Goal: Navigation & Orientation: Find specific page/section

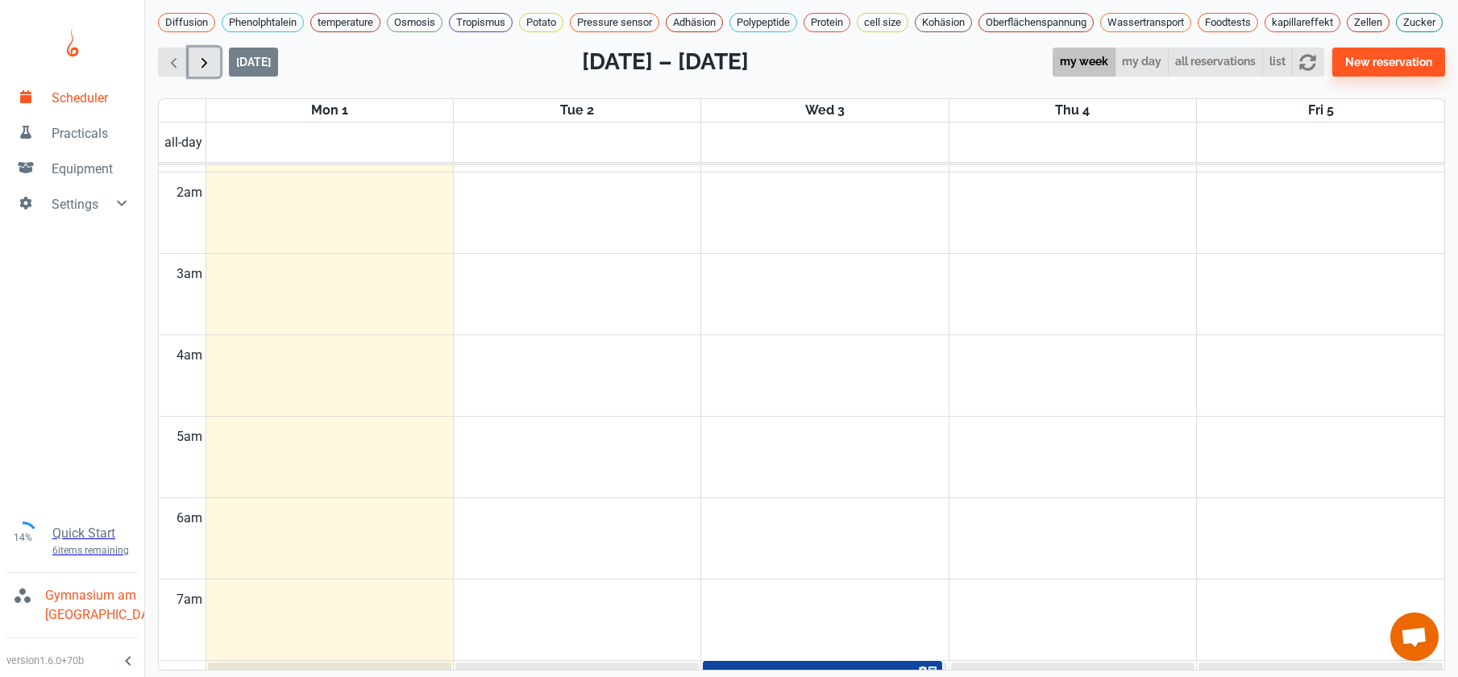
click at [205, 71] on span "button" at bounding box center [204, 62] width 17 height 17
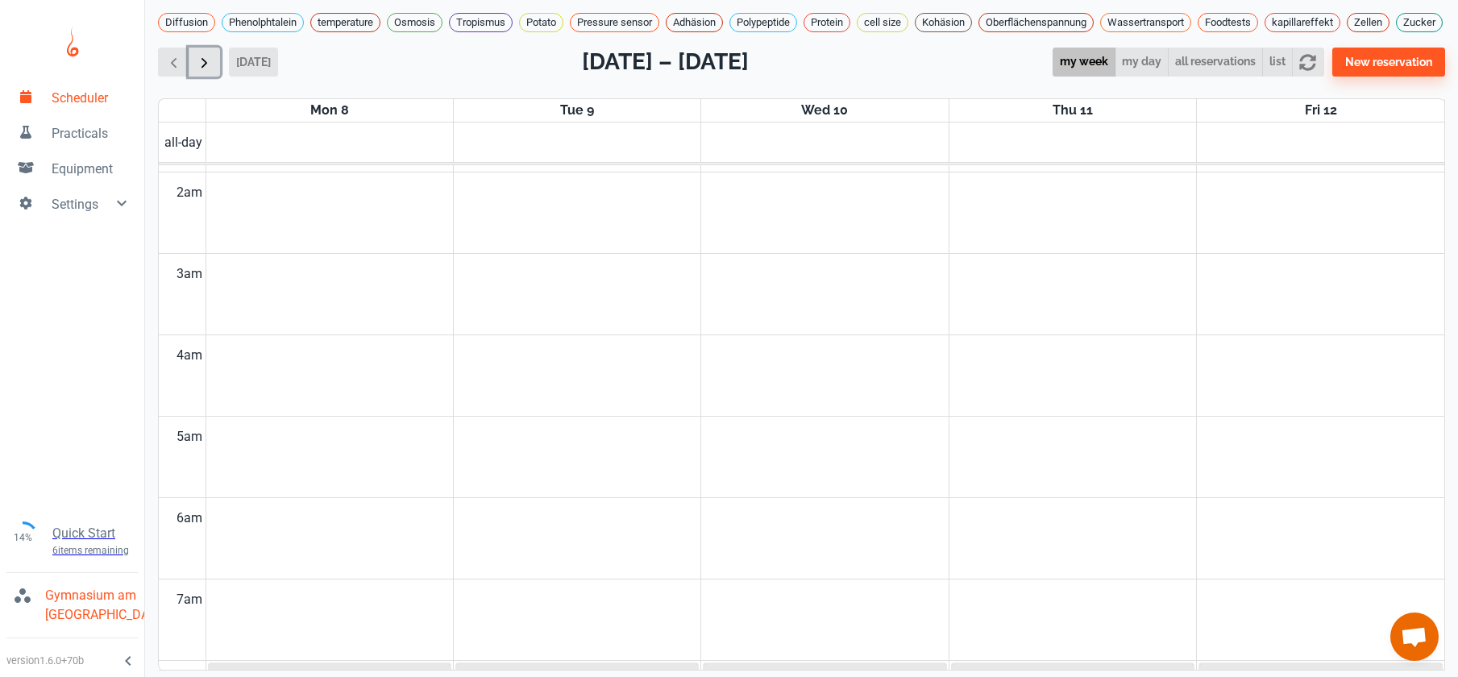
scroll to position [652, 0]
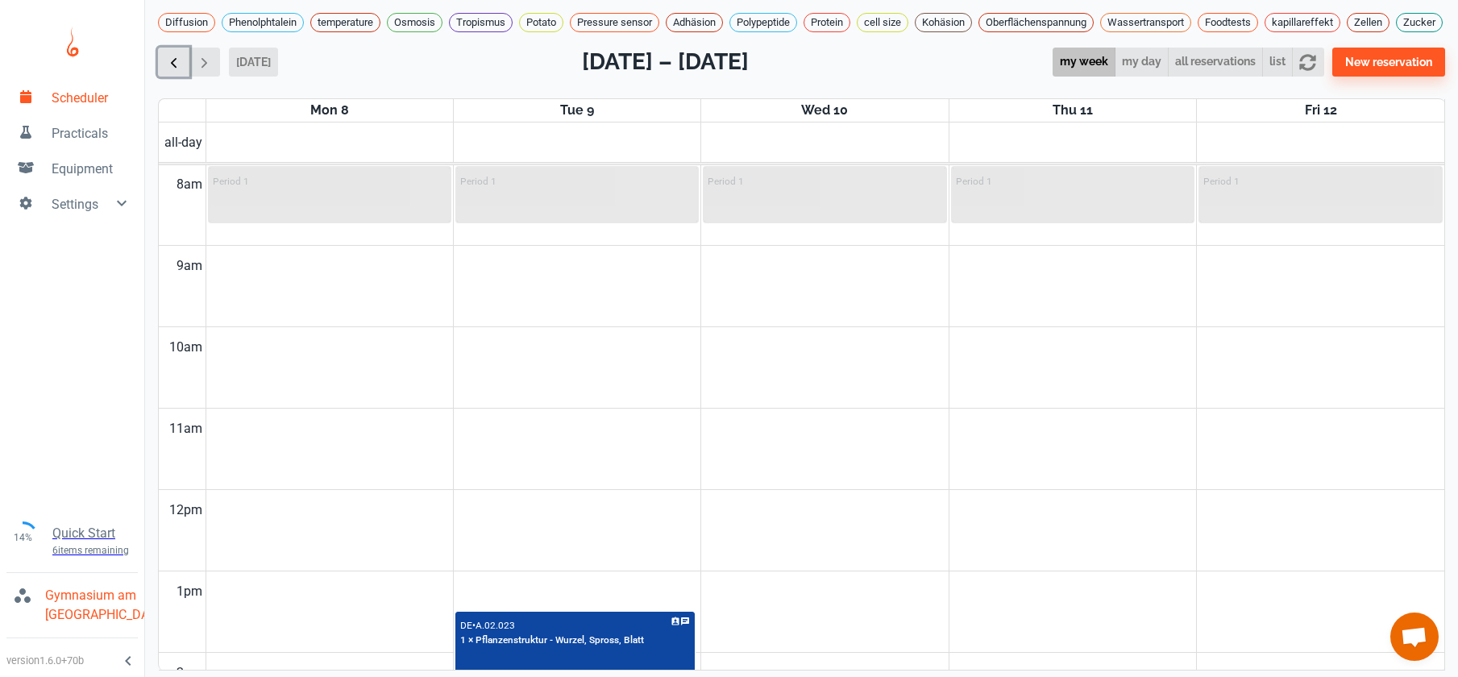
click at [179, 71] on span "button" at bounding box center [173, 62] width 17 height 17
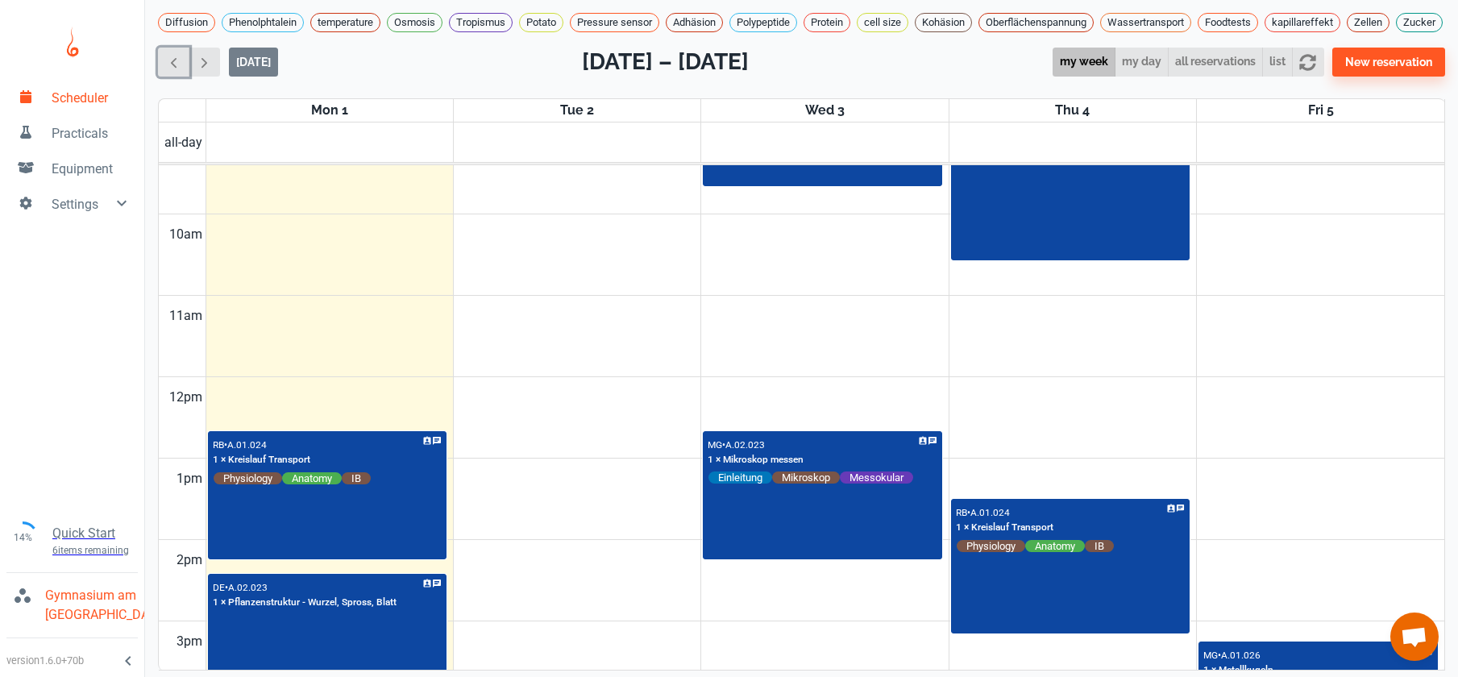
scroll to position [606, 0]
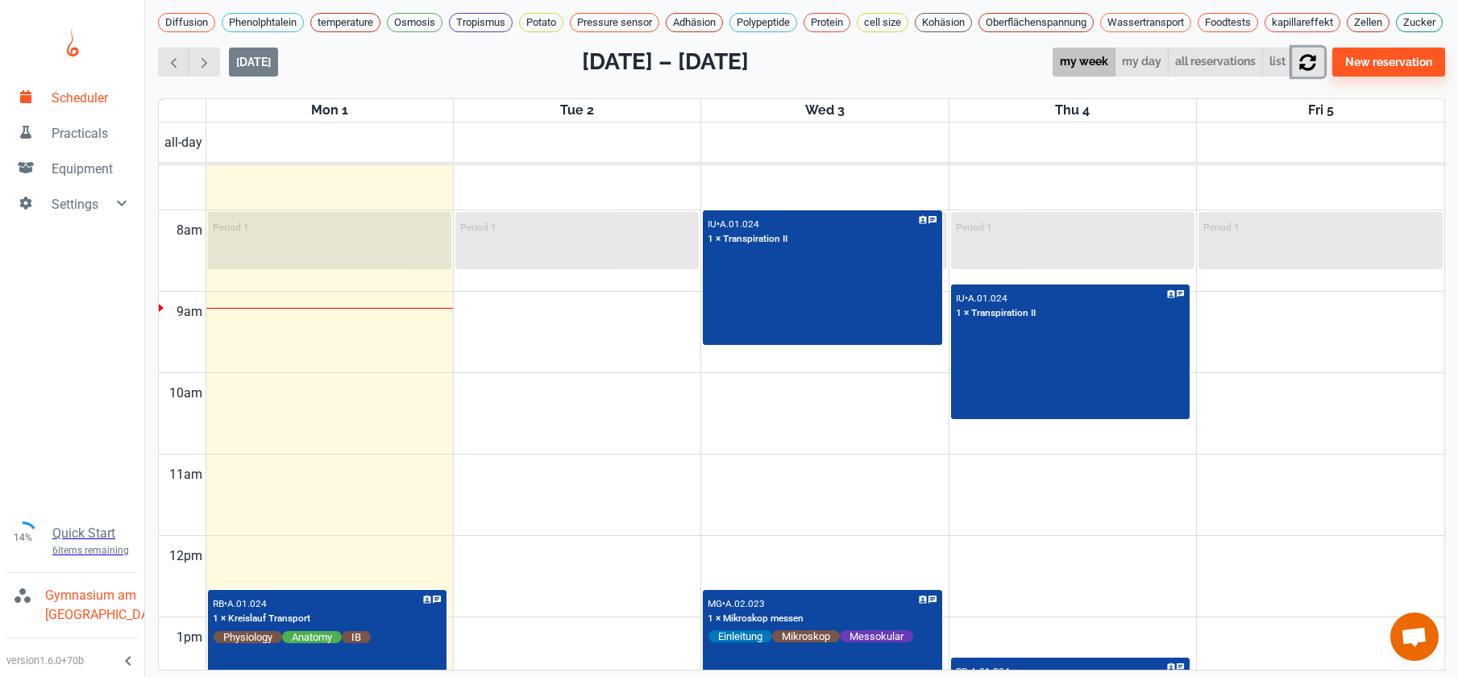
click at [1317, 71] on icon "button" at bounding box center [1308, 62] width 17 height 17
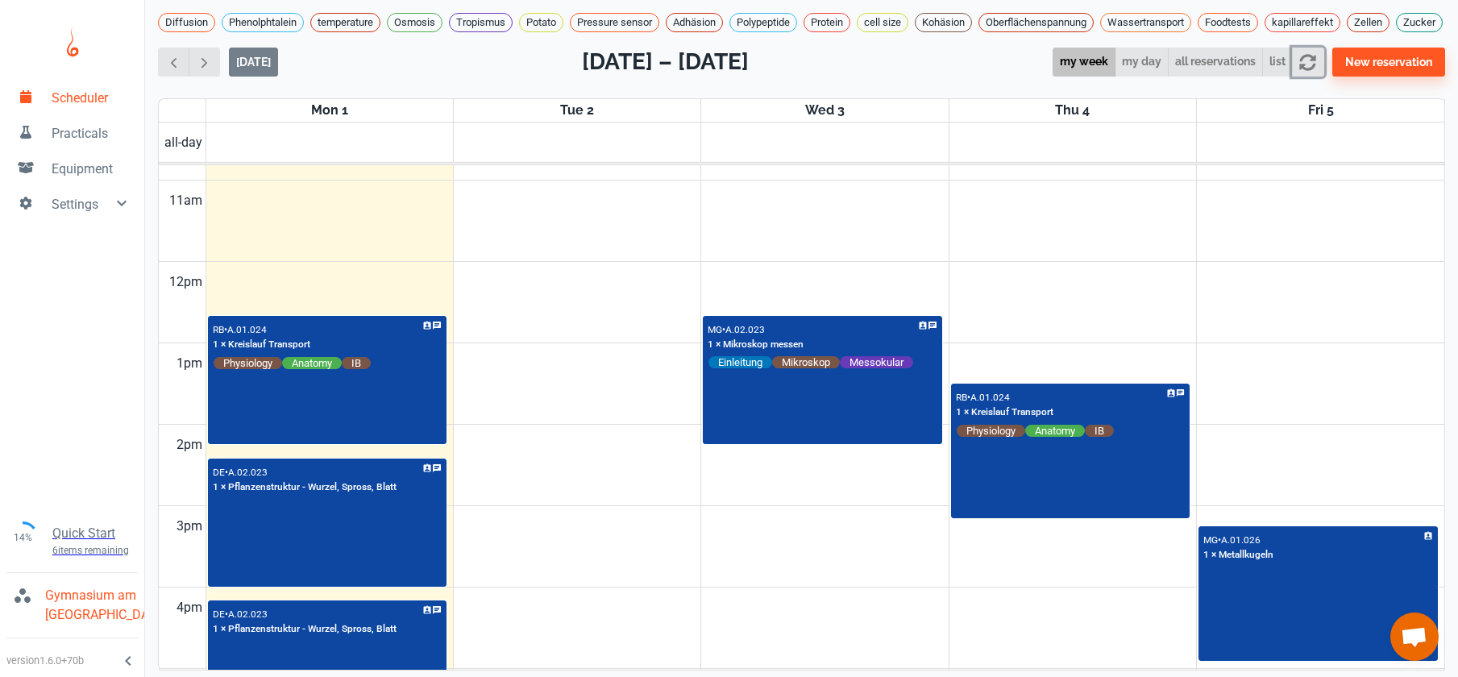
scroll to position [883, 0]
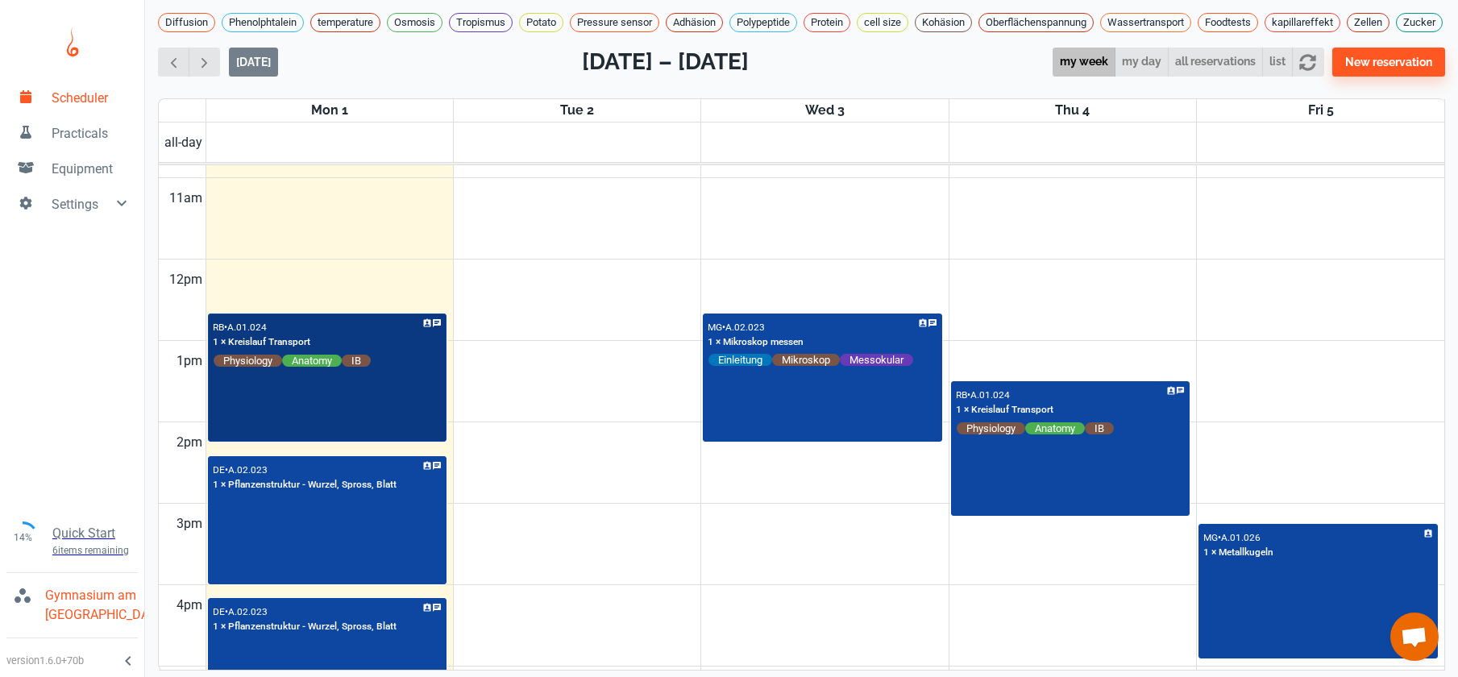
click at [367, 441] on div "RB • A.01.024 1 × Kreislauf Transport Physiology Anatomy IB" at bounding box center [328, 378] width 236 height 126
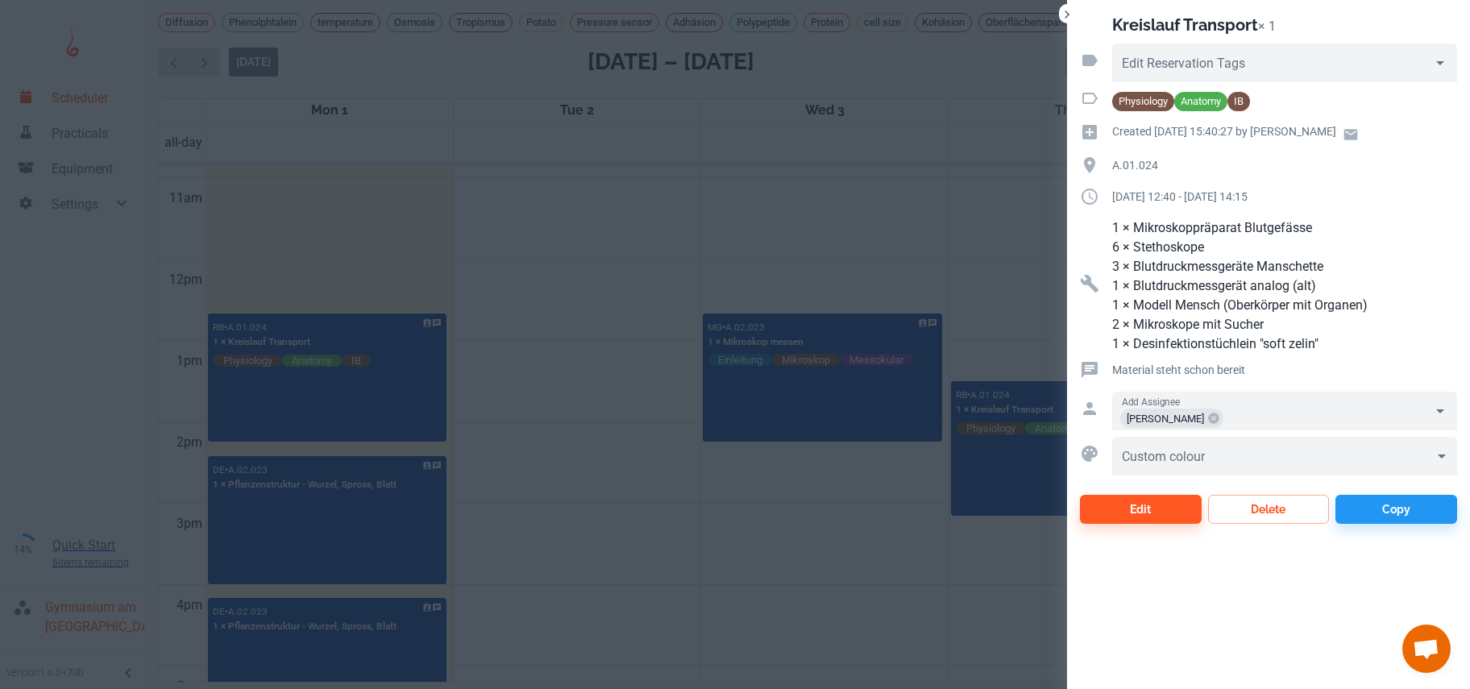
click at [370, 541] on div at bounding box center [735, 344] width 1470 height 689
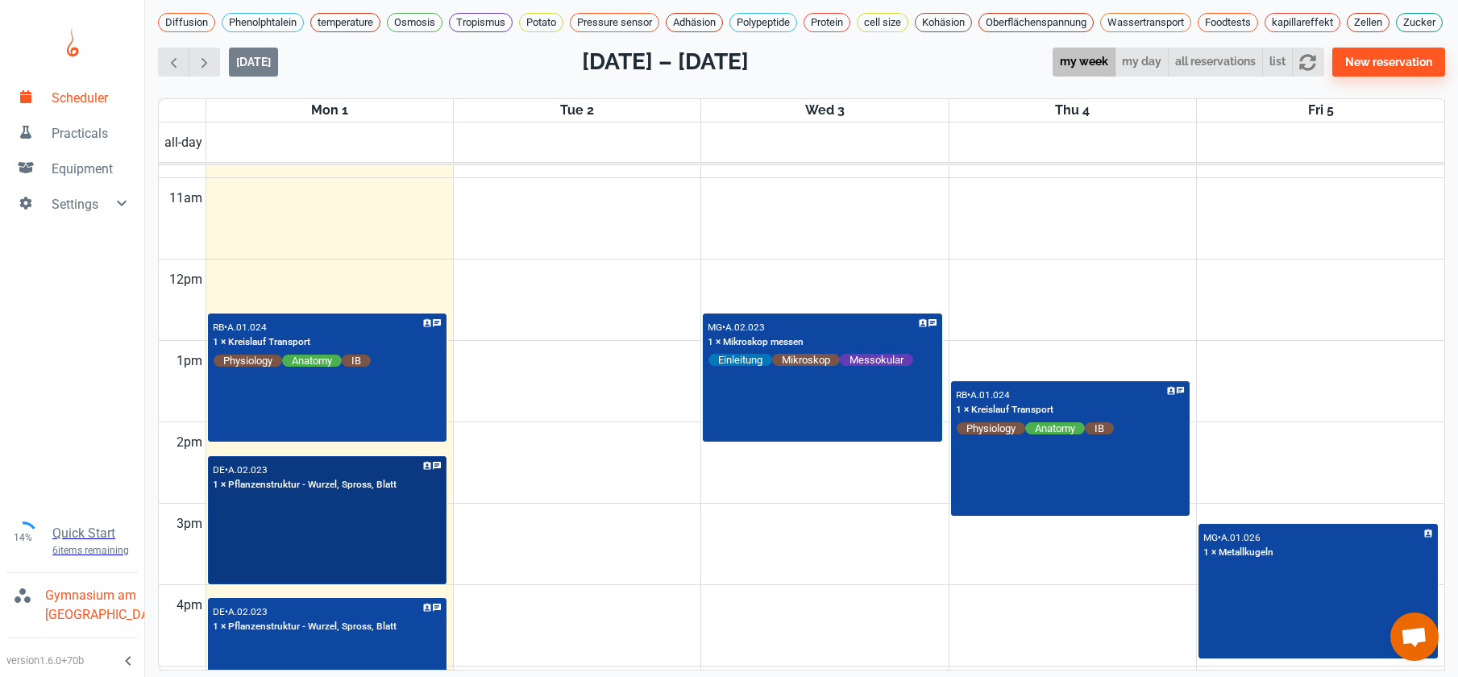
click at [370, 540] on div "DE • A.02.023 1 × Pflanzenstruktur - Wurzel, Spross, Blatt" at bounding box center [328, 521] width 236 height 126
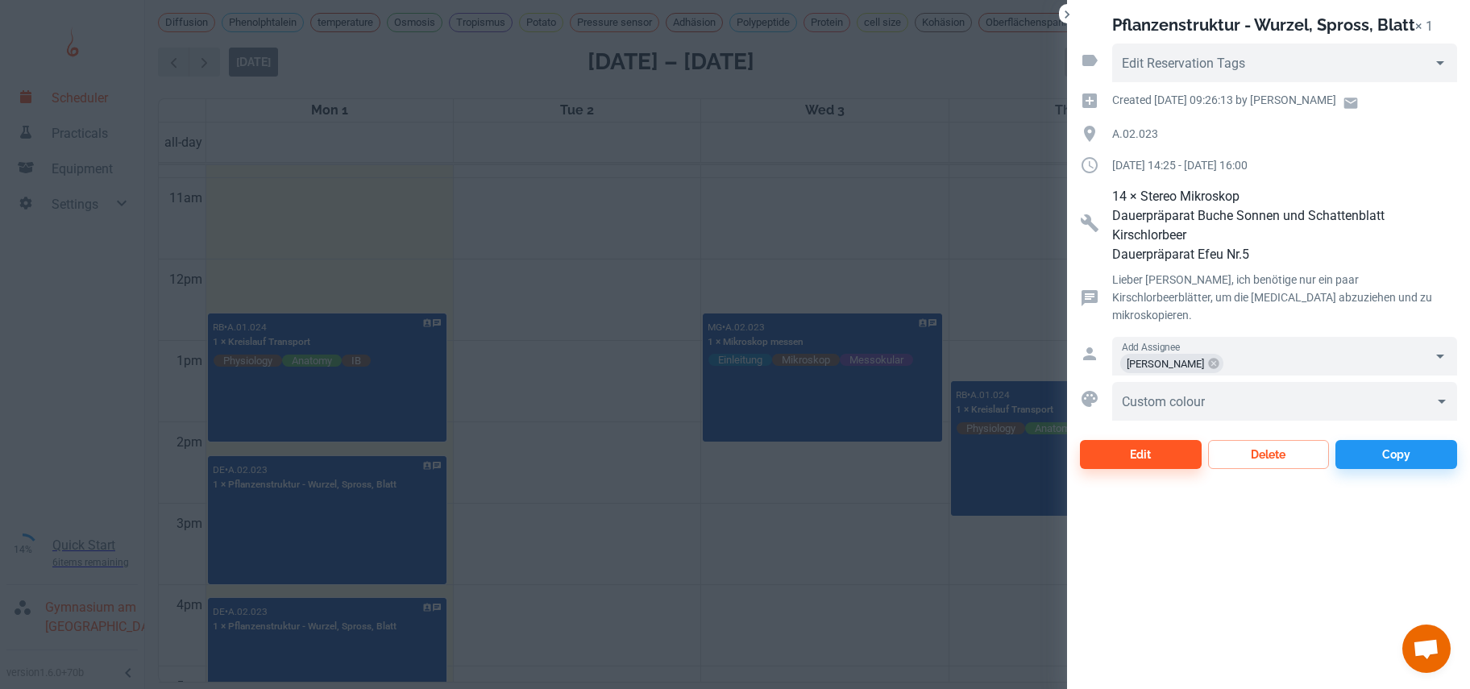
click at [550, 437] on div at bounding box center [735, 344] width 1470 height 689
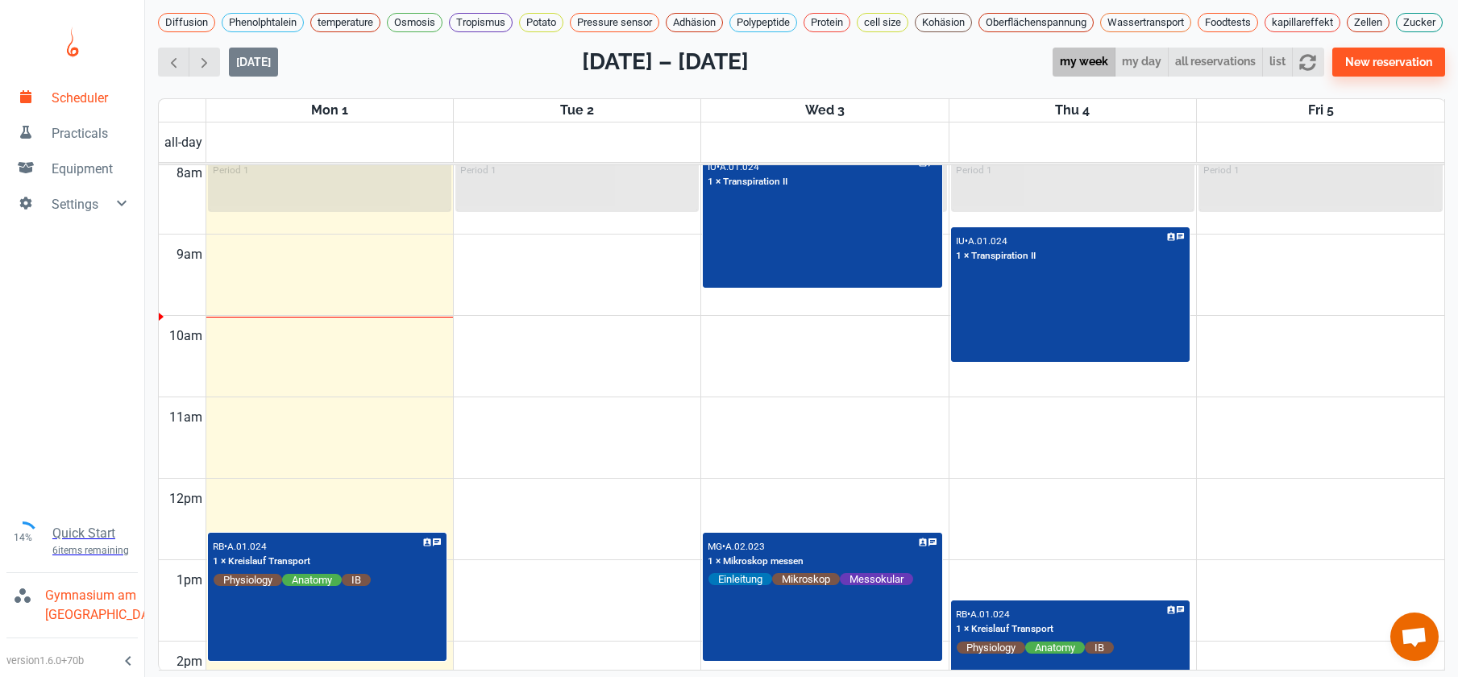
scroll to position [656, 0]
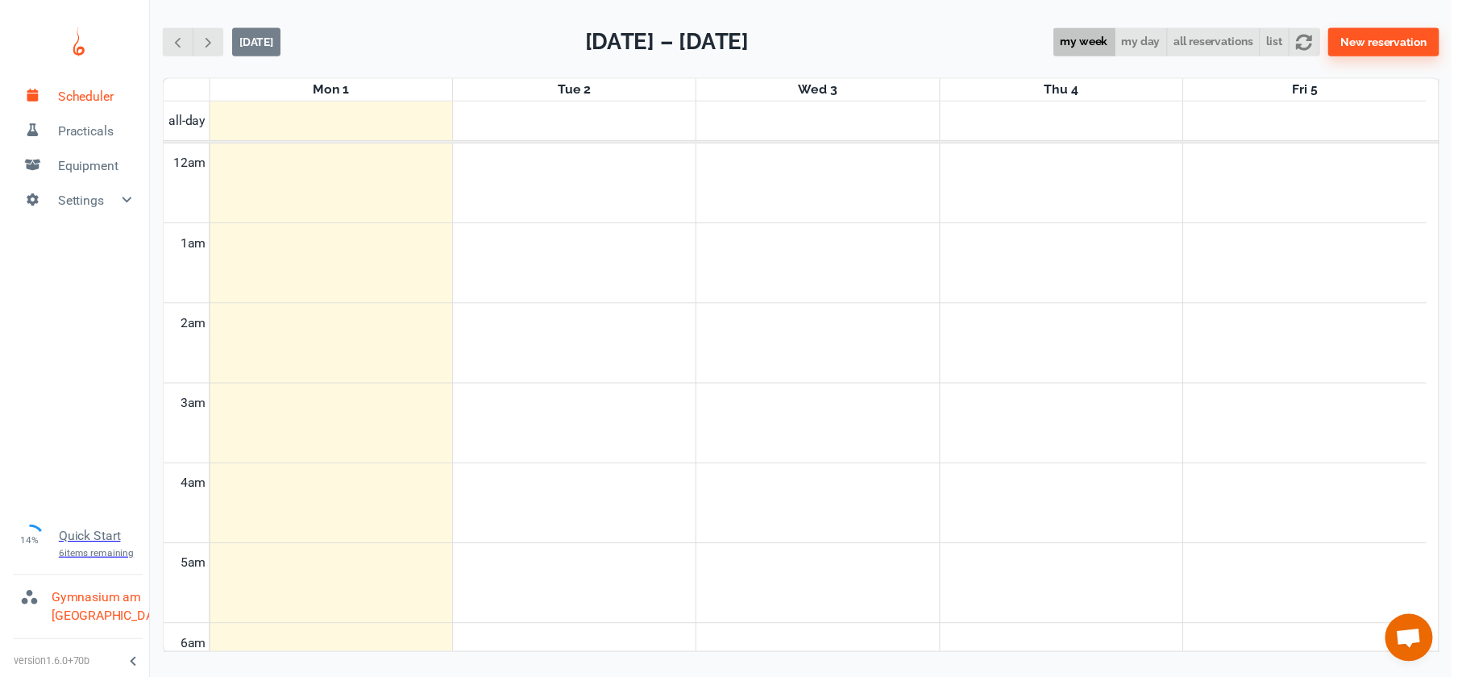
scroll to position [652, 0]
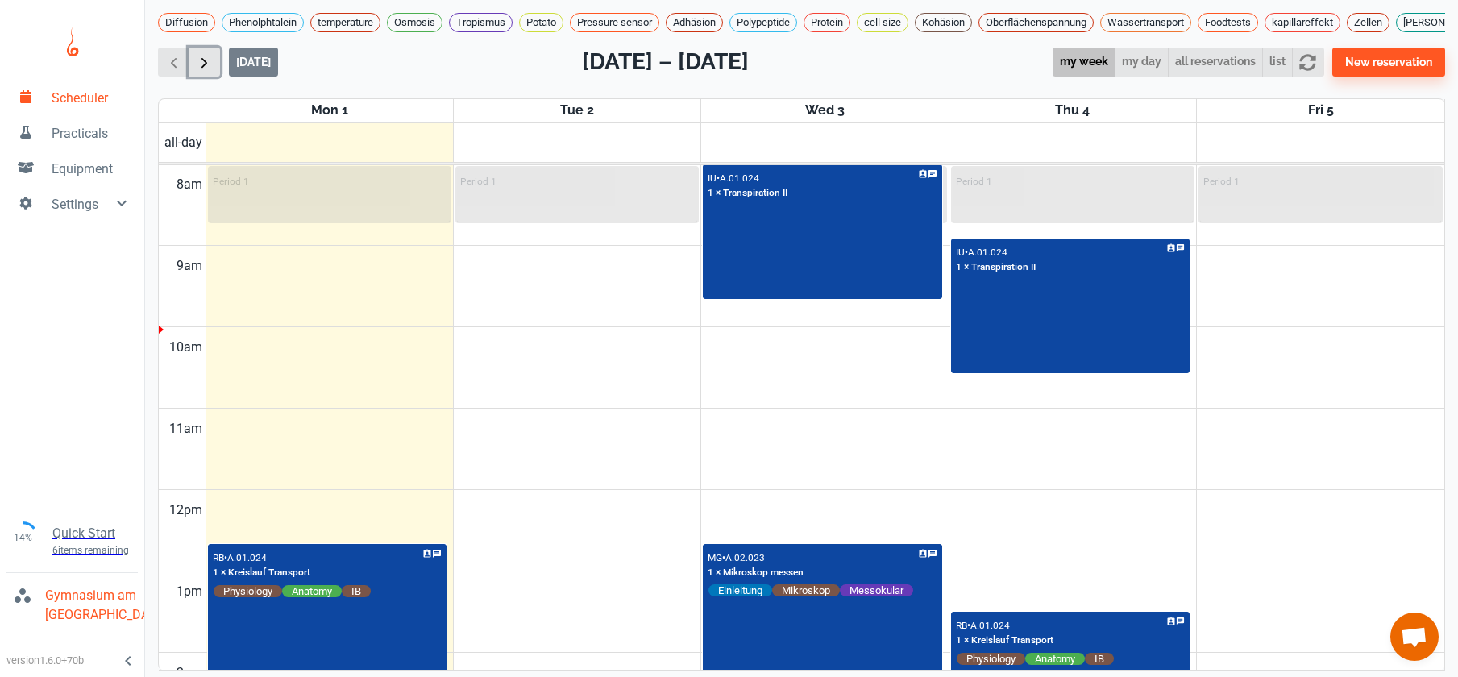
click at [204, 71] on span "button" at bounding box center [204, 62] width 17 height 17
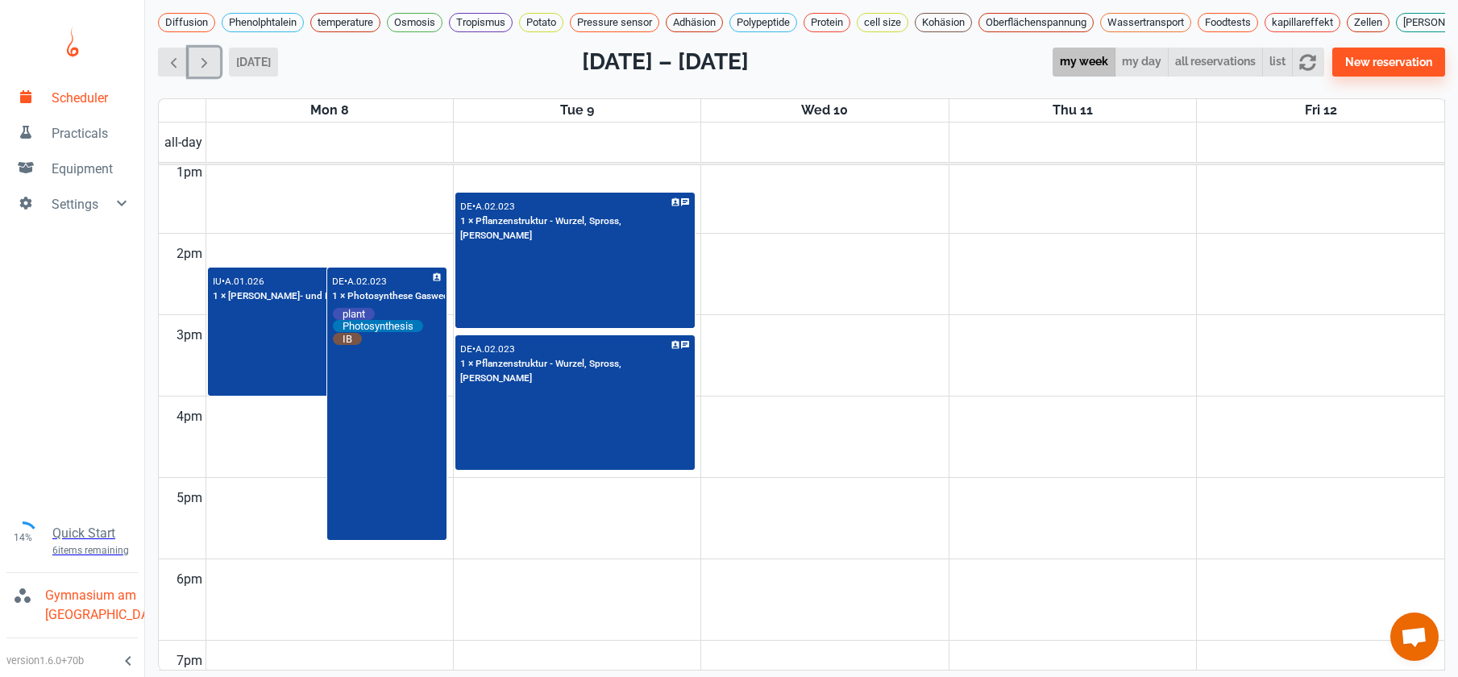
scroll to position [1154, 0]
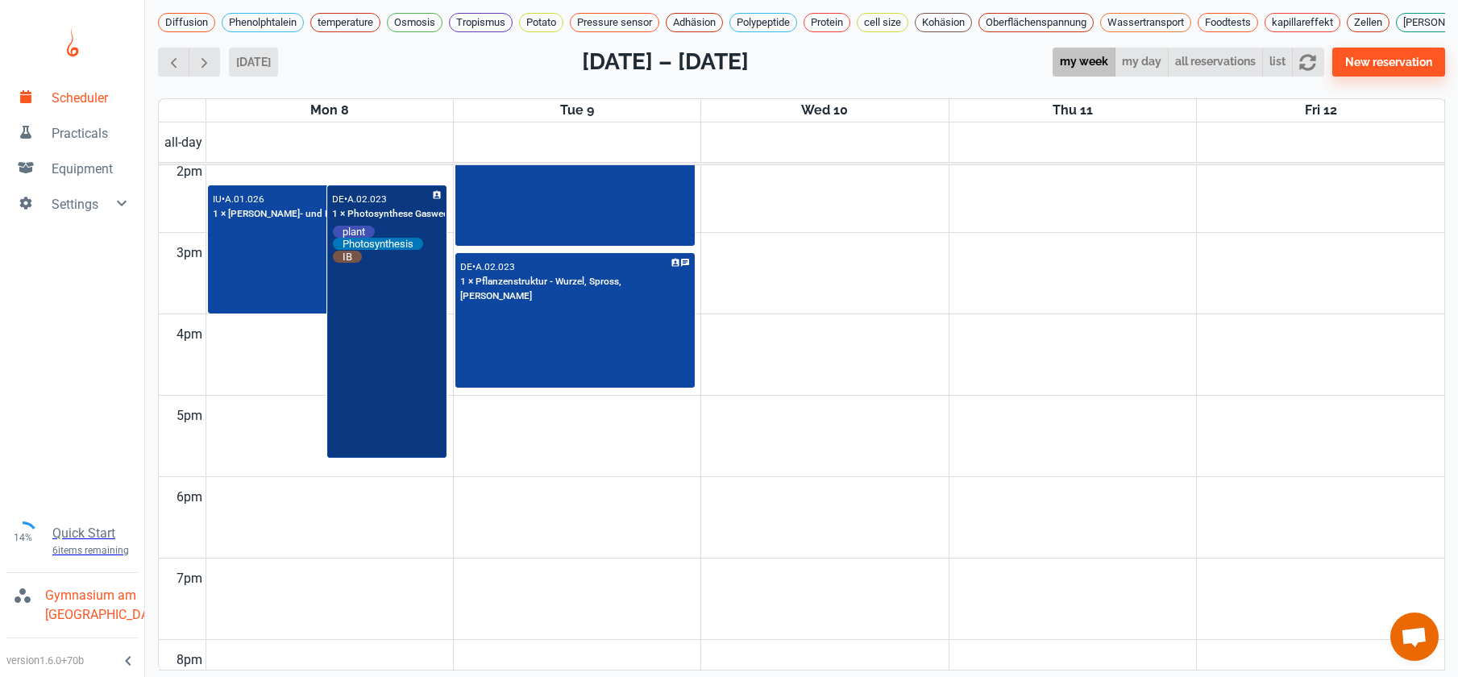
click at [366, 382] on div "DE • A.02.023 1 × Photosynthese Gaswechsel plant Photosynthesis IB" at bounding box center [387, 322] width 116 height 270
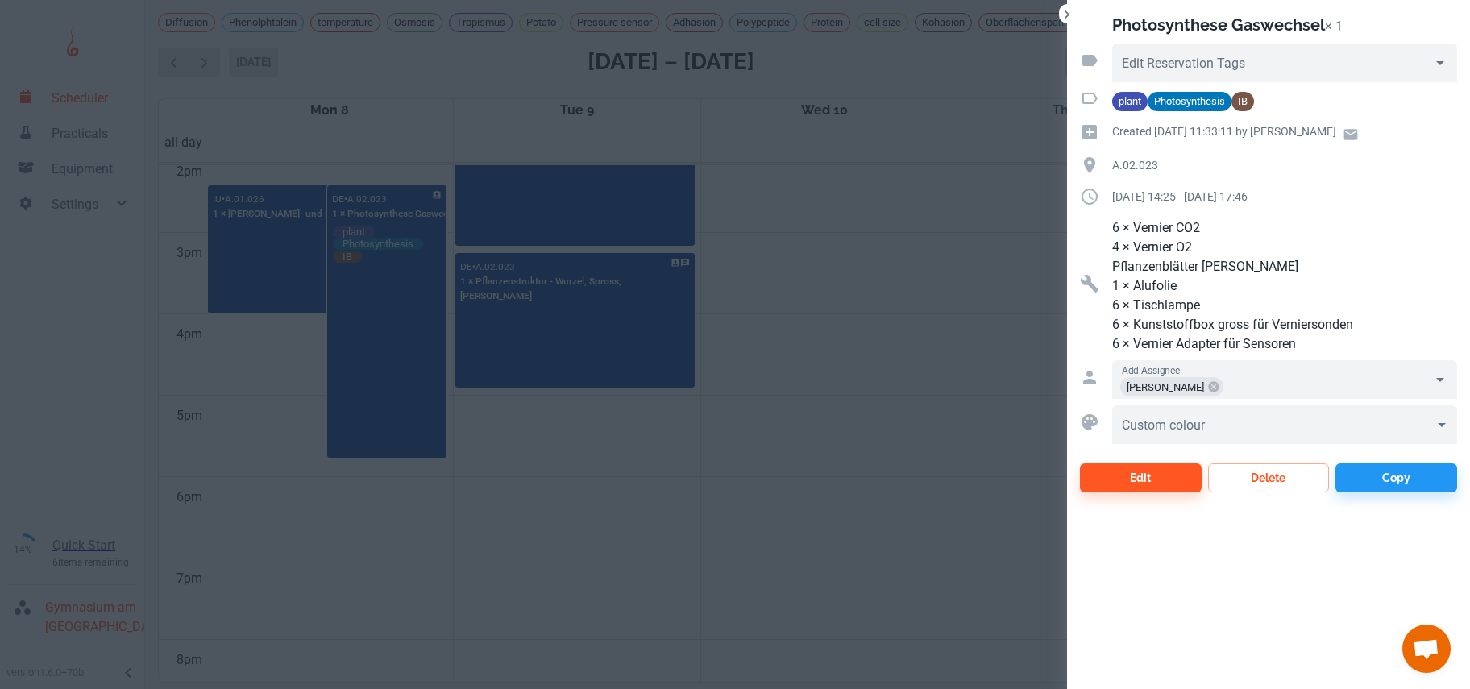
click at [498, 517] on div at bounding box center [735, 344] width 1470 height 689
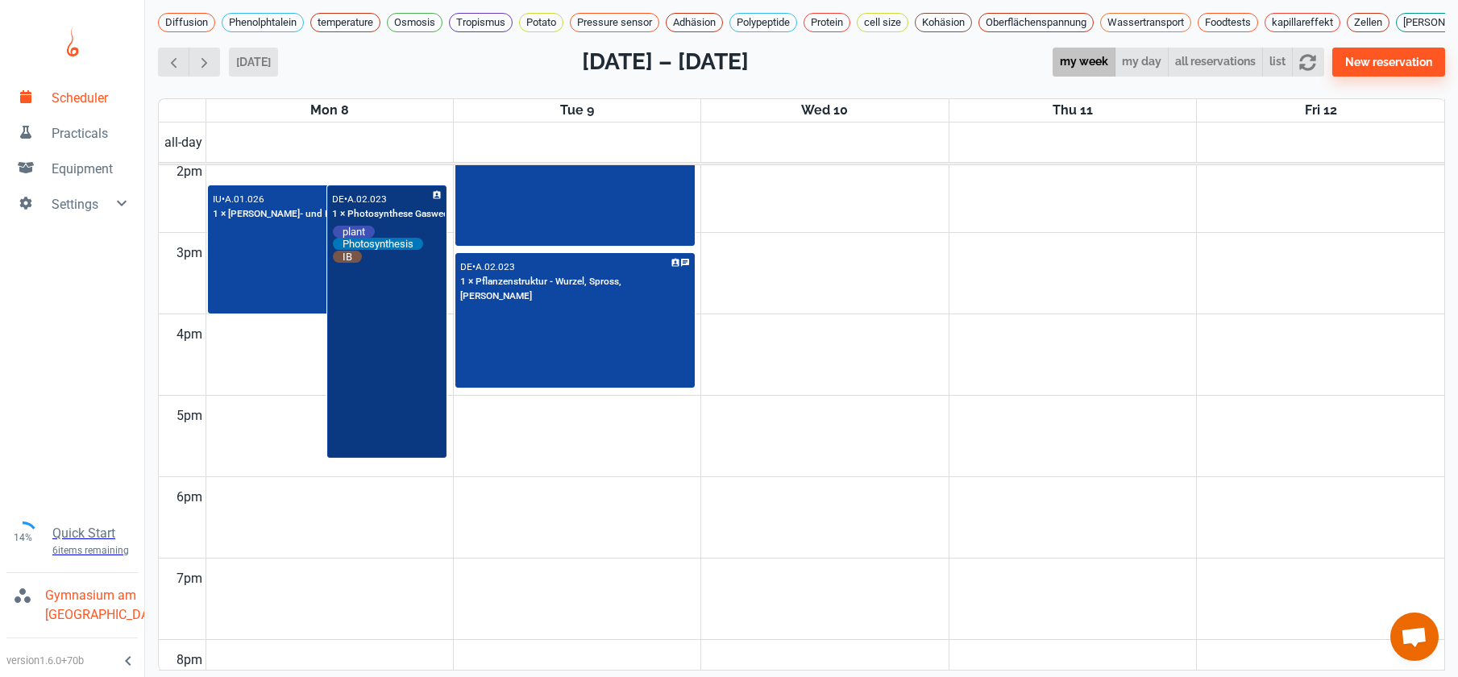
click at [386, 420] on div "DE • A.02.023 1 × Photosynthese Gaswechsel plant Photosynthesis IB" at bounding box center [387, 322] width 116 height 270
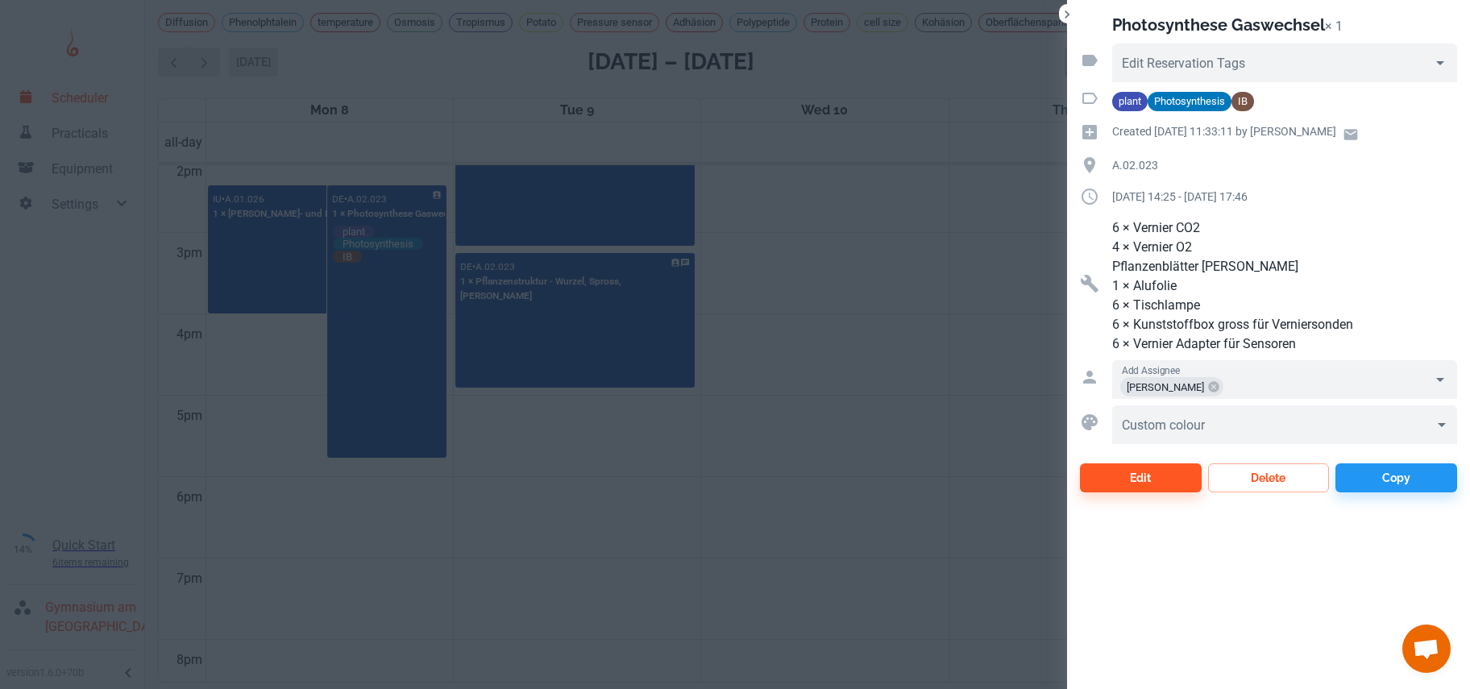
click at [489, 472] on div at bounding box center [735, 344] width 1470 height 689
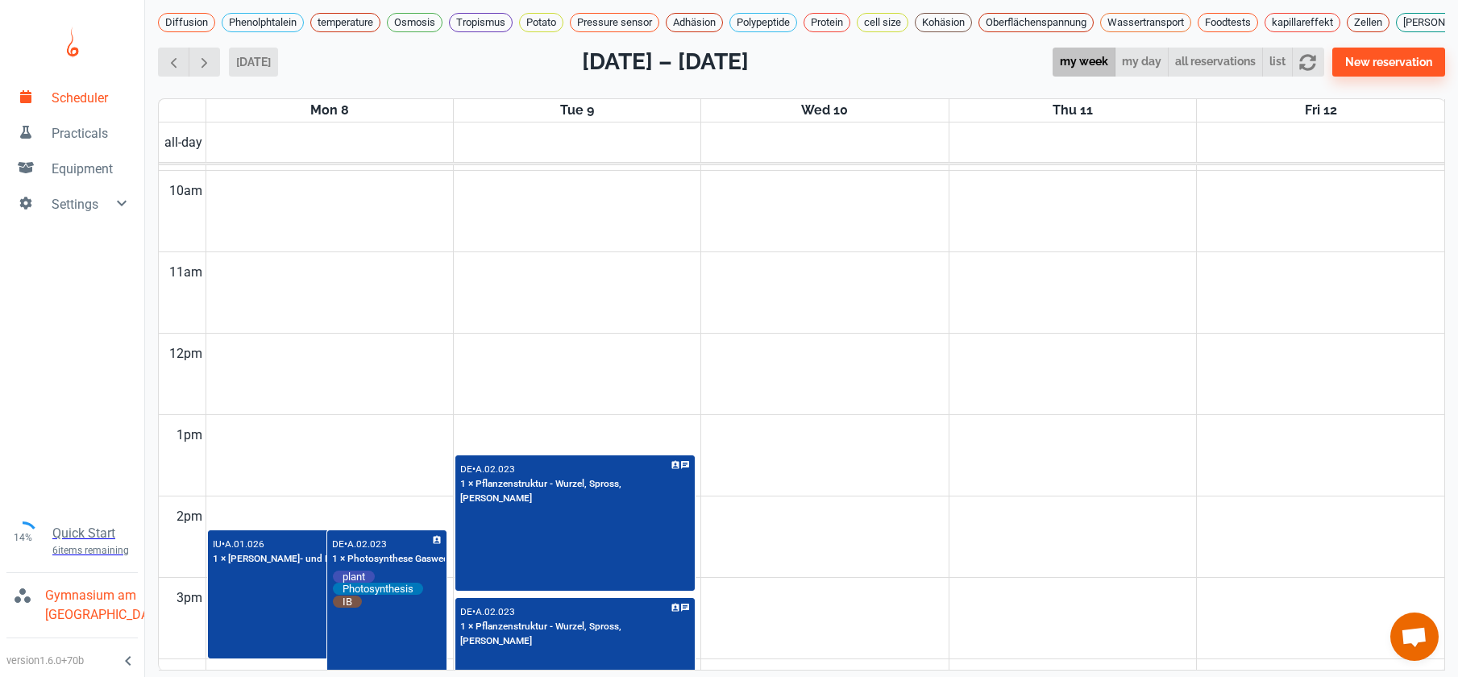
scroll to position [791, 0]
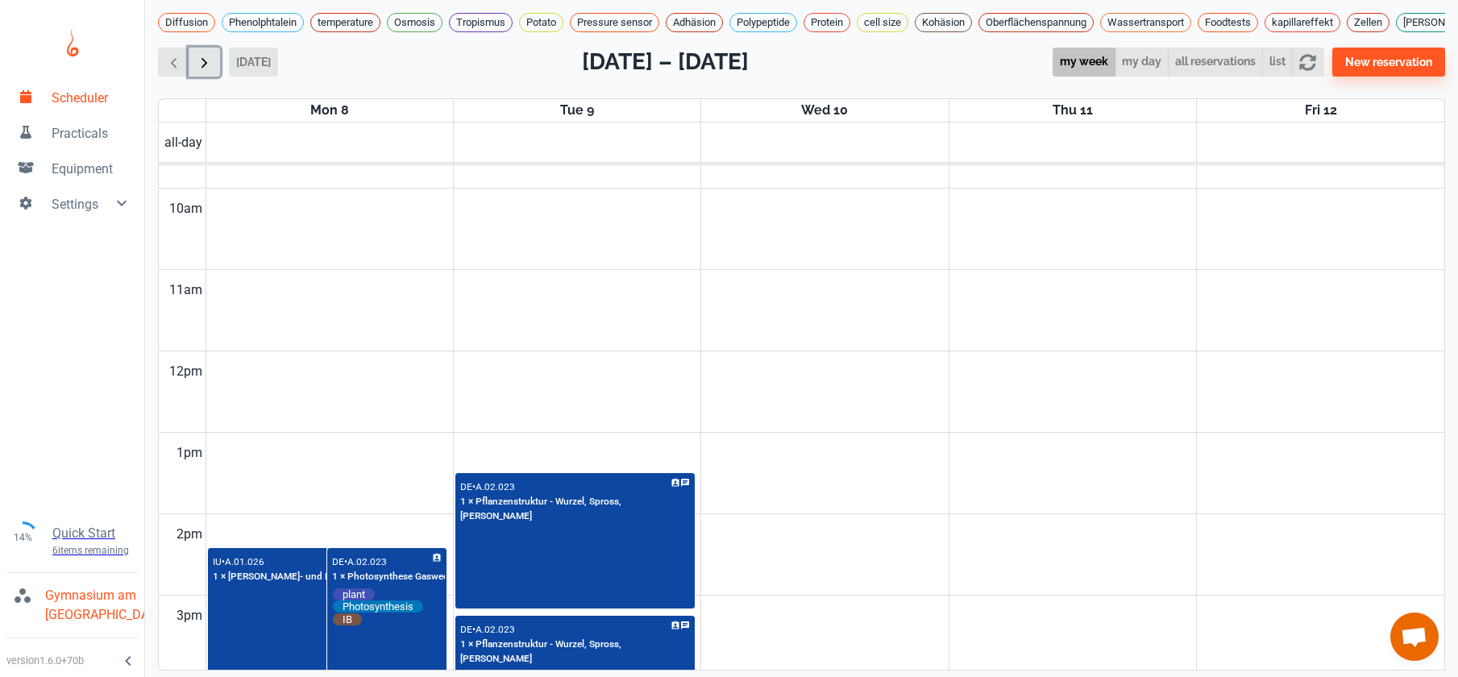
click at [210, 71] on span "button" at bounding box center [204, 62] width 17 height 17
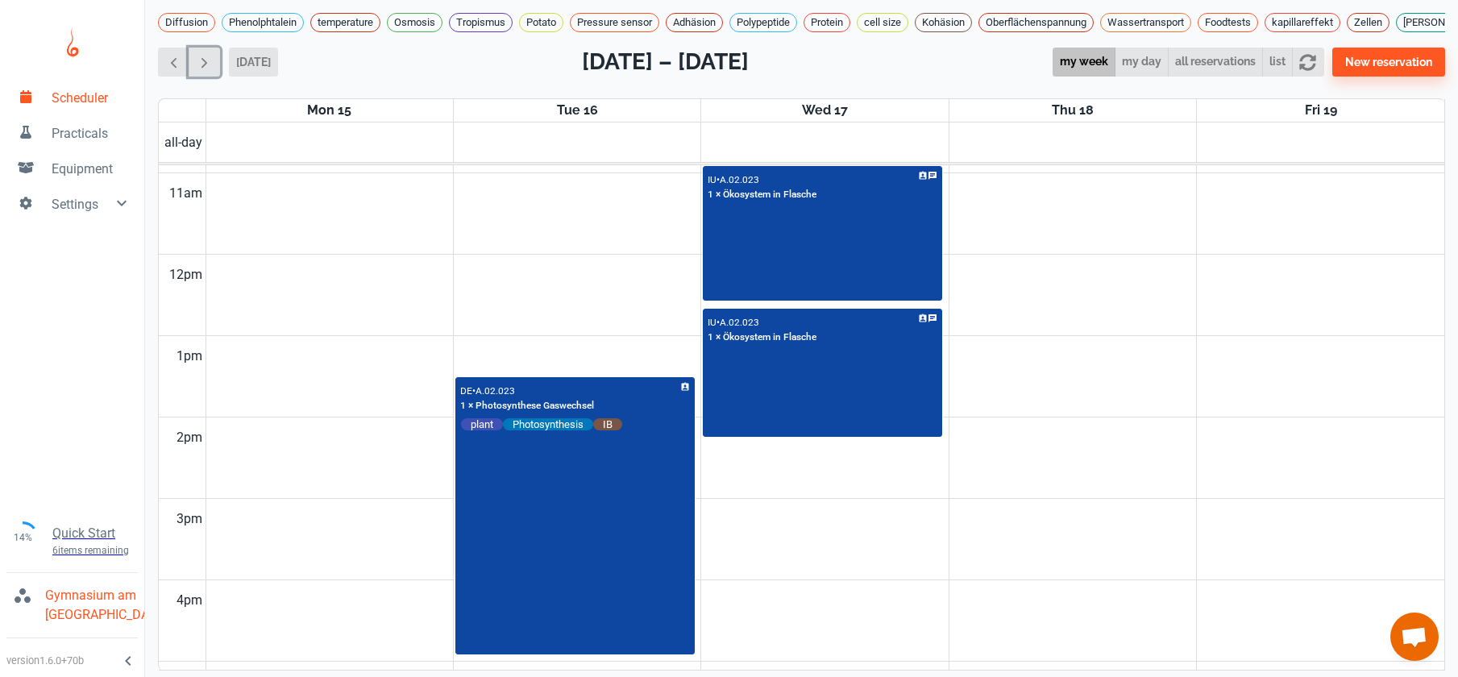
scroll to position [901, 0]
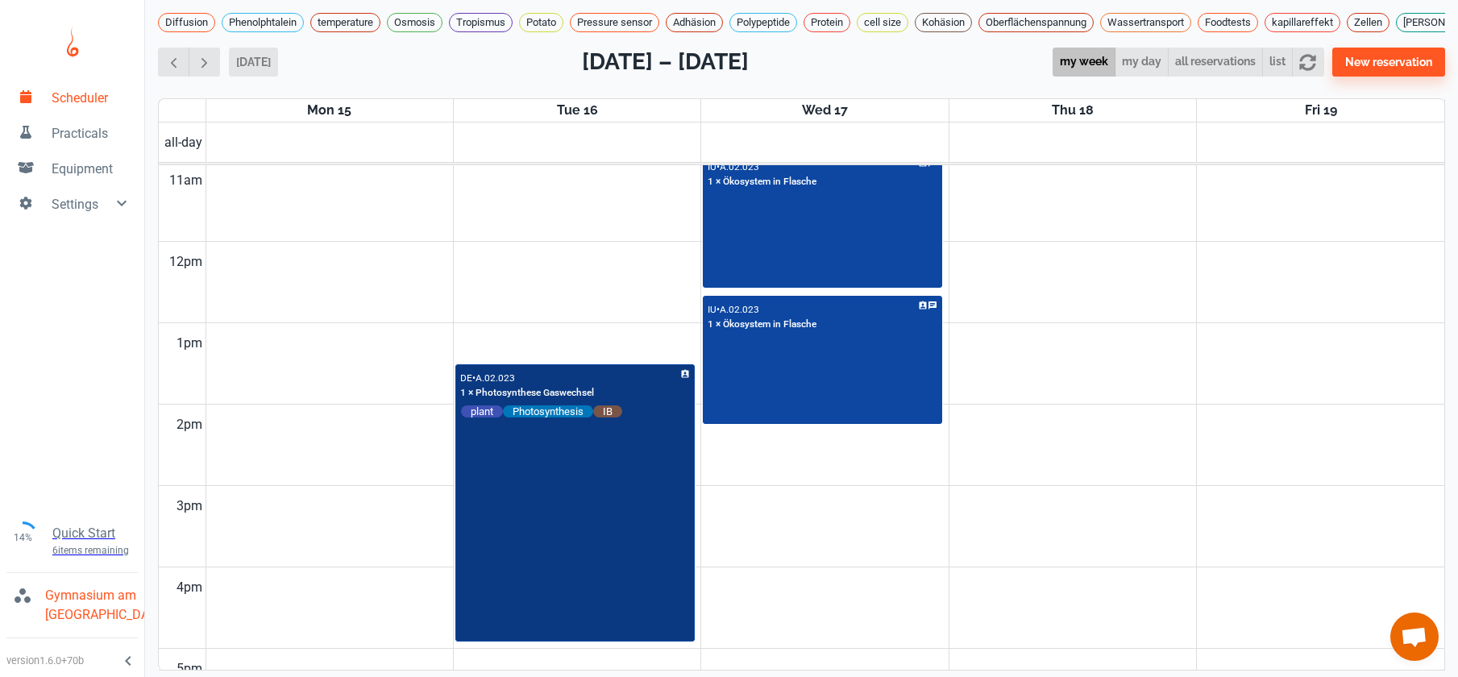
click at [520, 546] on div "DE • A.02.023 1 × Photosynthese Gaswechsel plant Photosynthesis IB" at bounding box center [575, 503] width 236 height 275
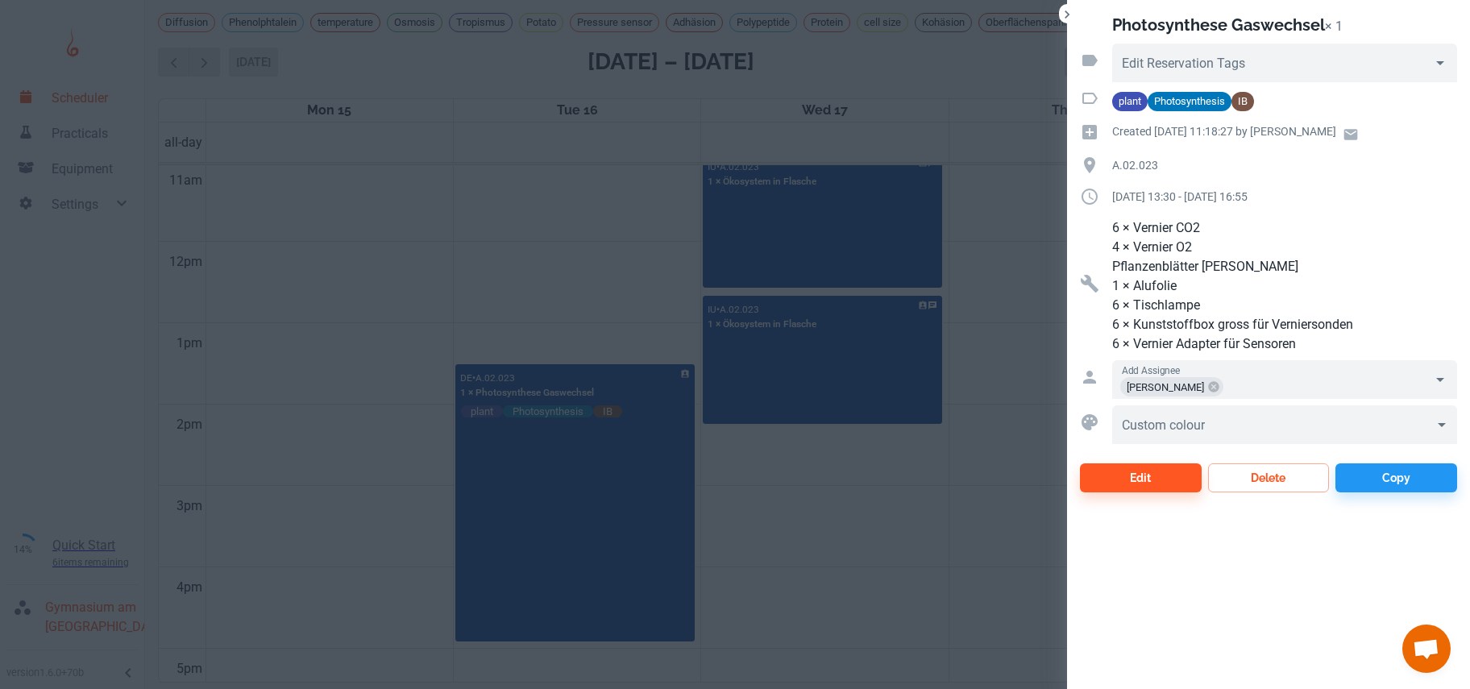
click at [420, 301] on div at bounding box center [735, 344] width 1470 height 689
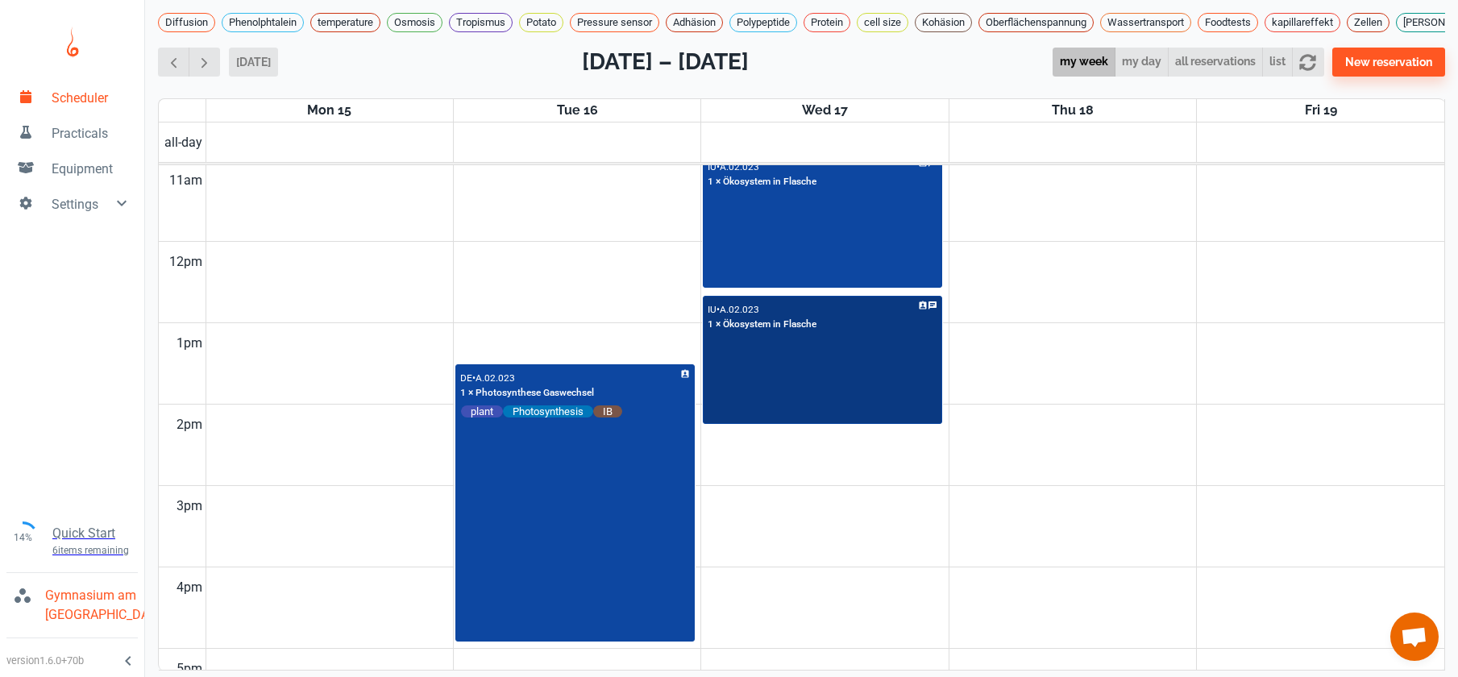
click at [746, 413] on div "IU • A.02.023 1 × Ökosystem in Flasche" at bounding box center [823, 360] width 236 height 126
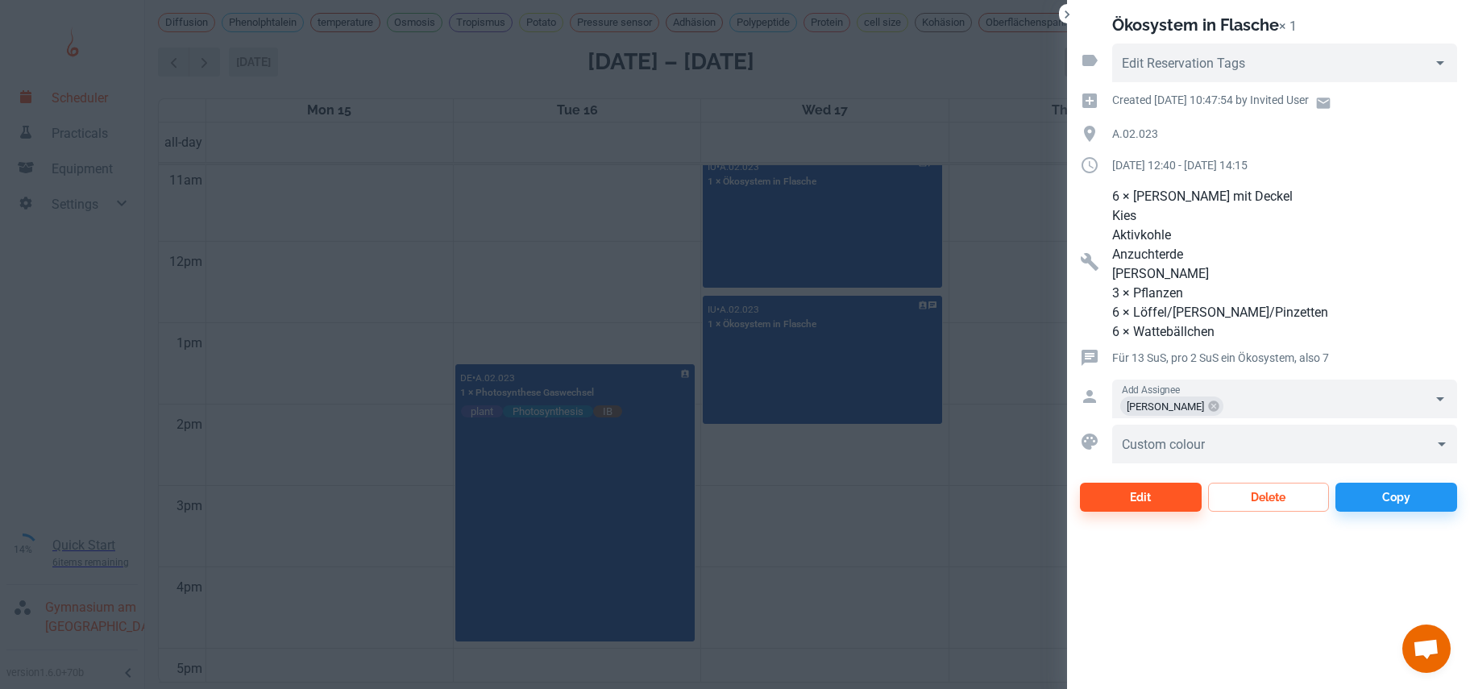
click at [781, 260] on div at bounding box center [735, 344] width 1470 height 689
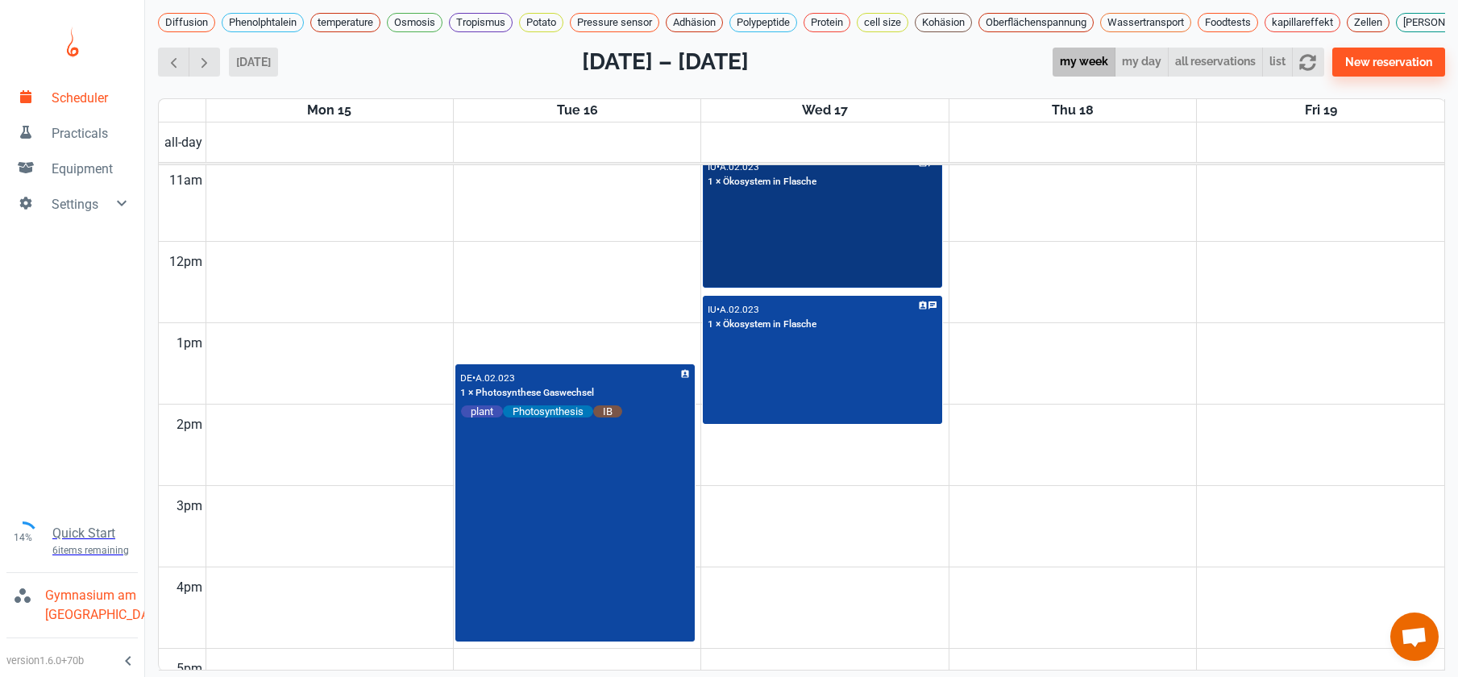
click at [781, 260] on div "IU • A.02.023 1 × Ökosystem in Flasche" at bounding box center [823, 221] width 236 height 132
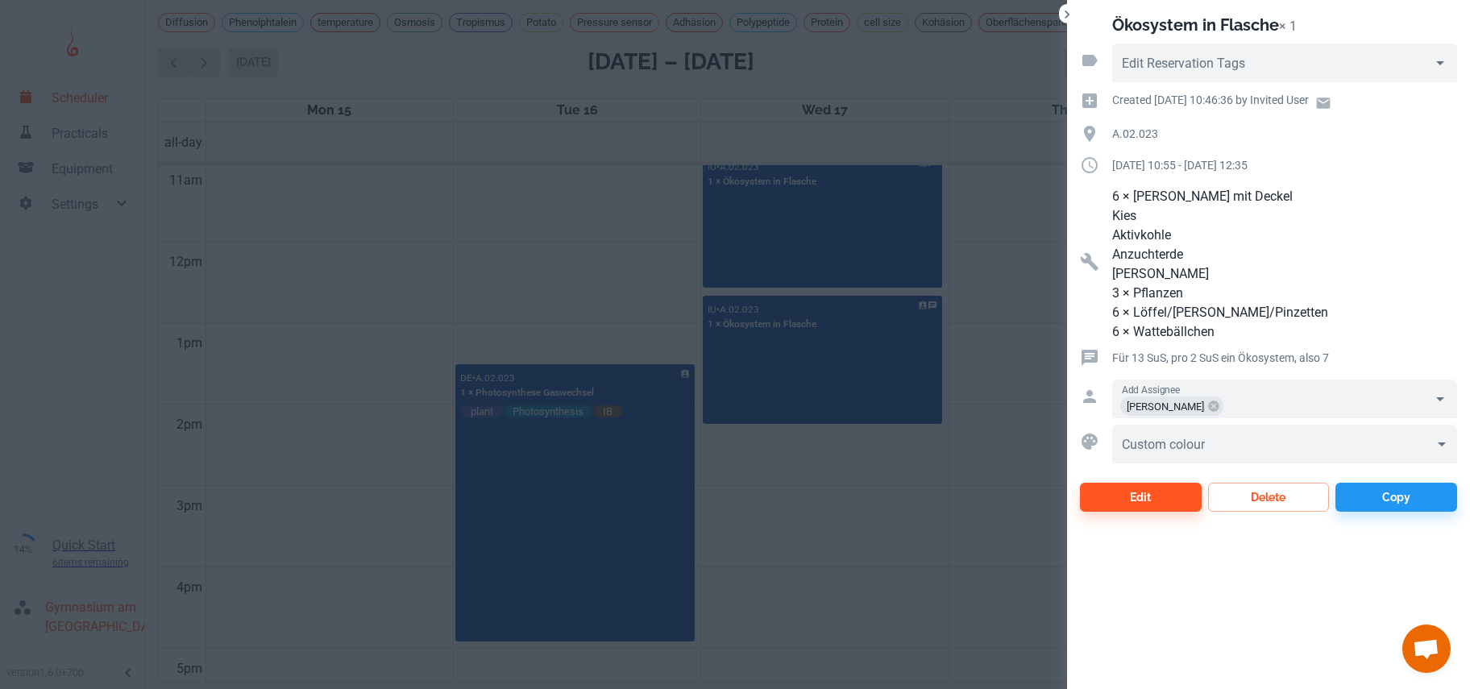
click at [465, 223] on div at bounding box center [735, 344] width 1470 height 689
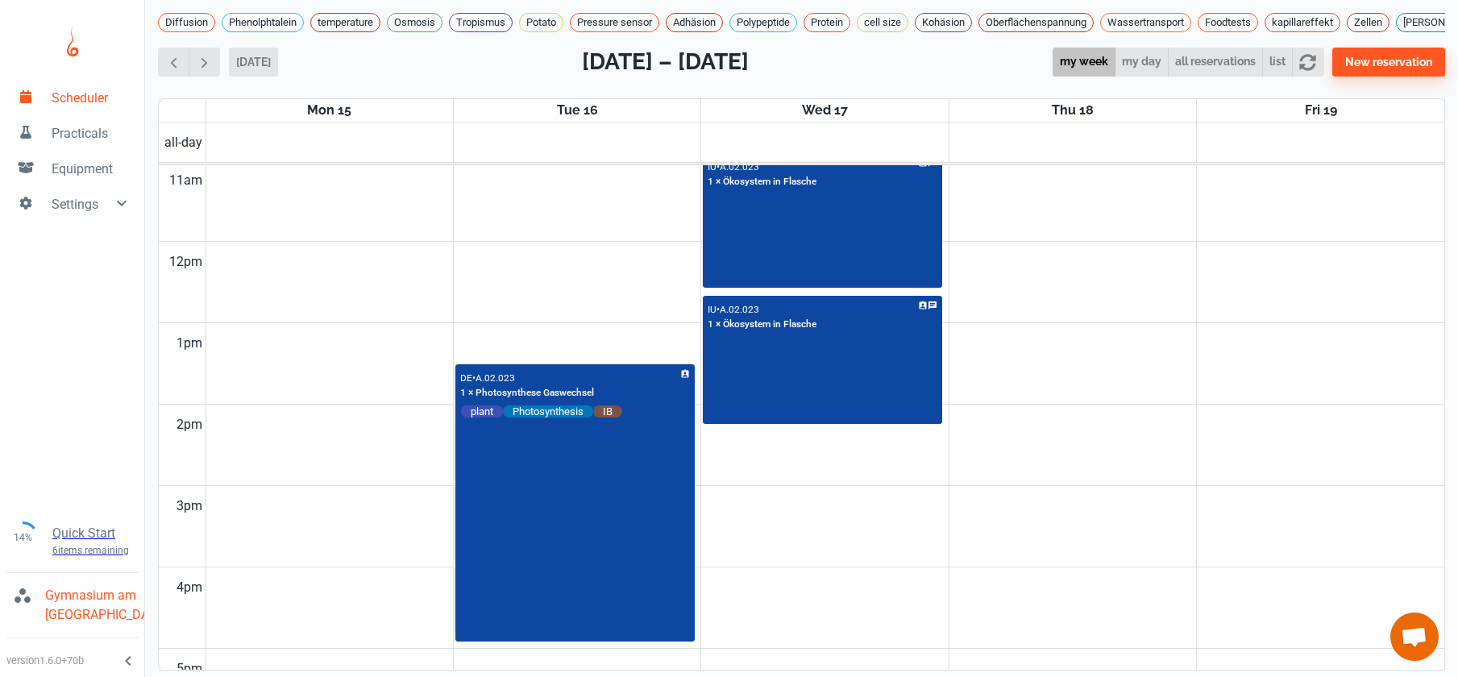
scroll to position [614, 0]
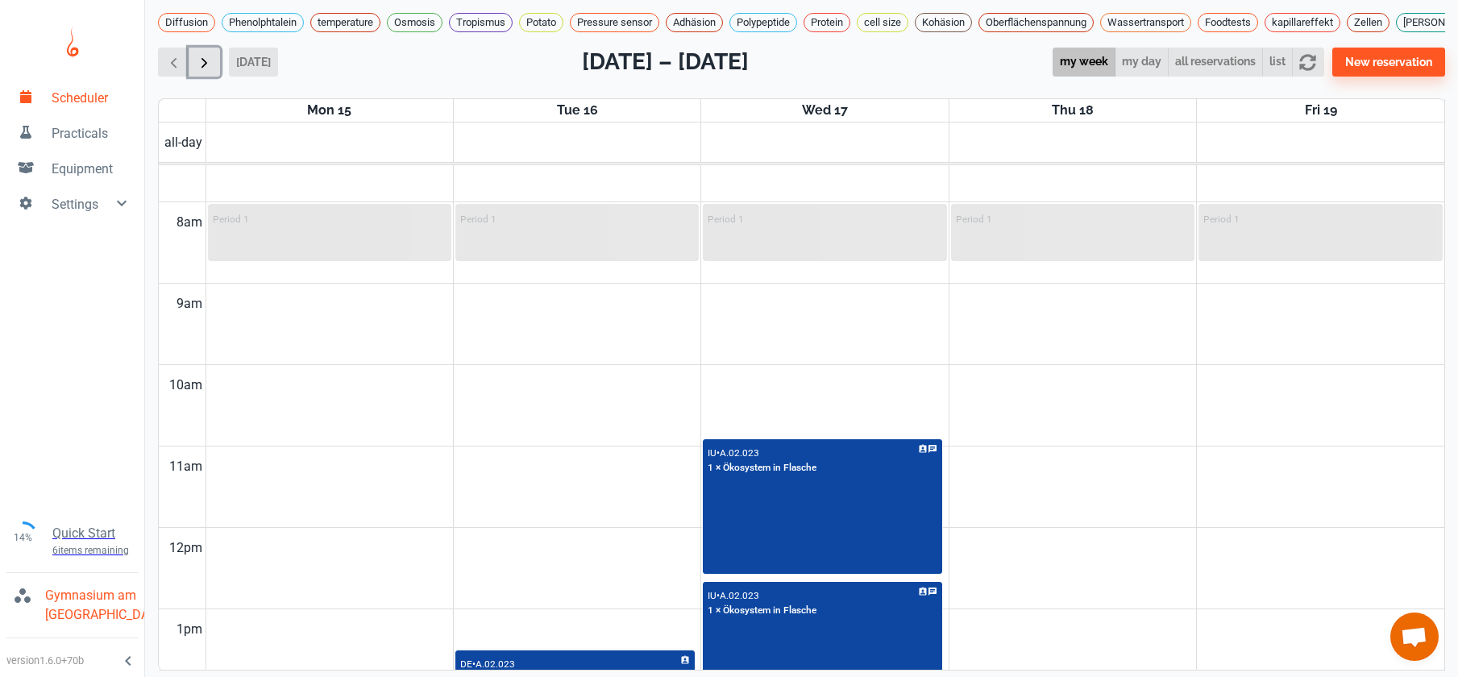
click at [191, 77] on button "button" at bounding box center [204, 63] width 31 height 30
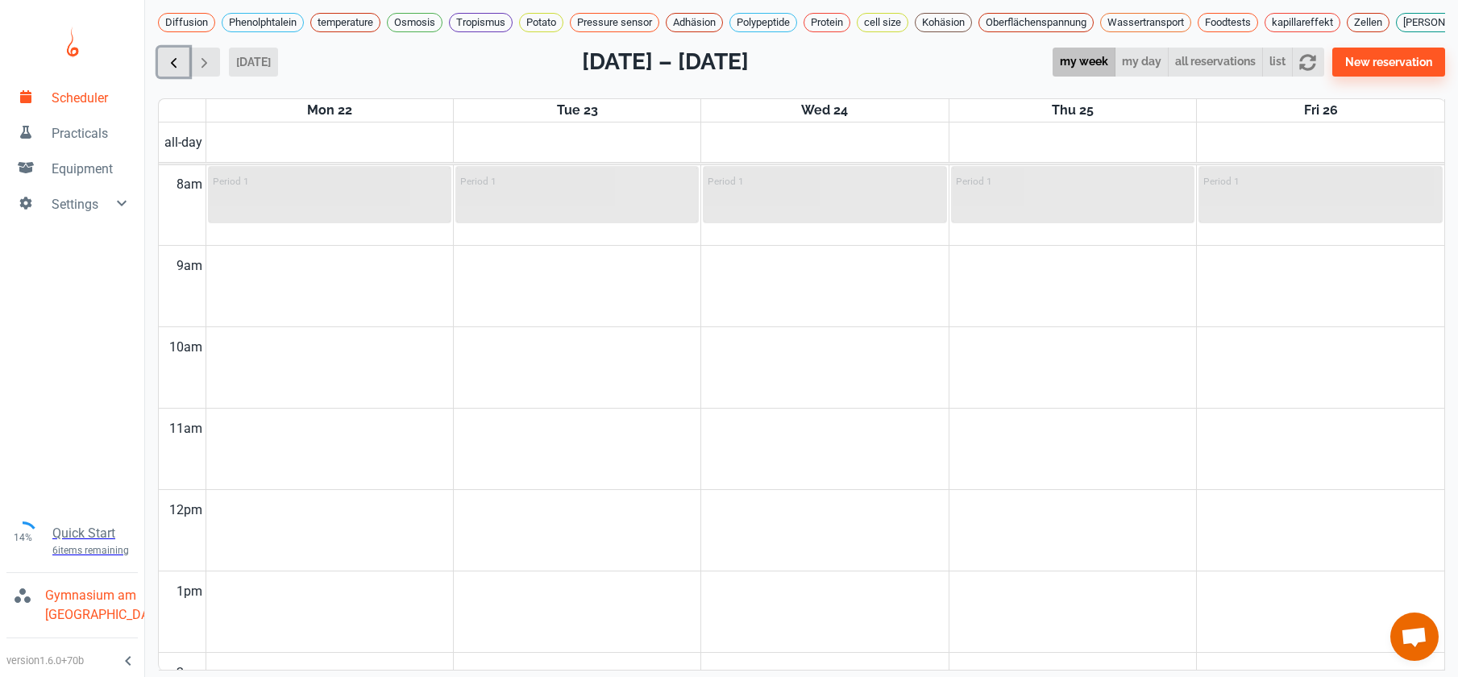
click at [178, 71] on span "button" at bounding box center [173, 62] width 17 height 17
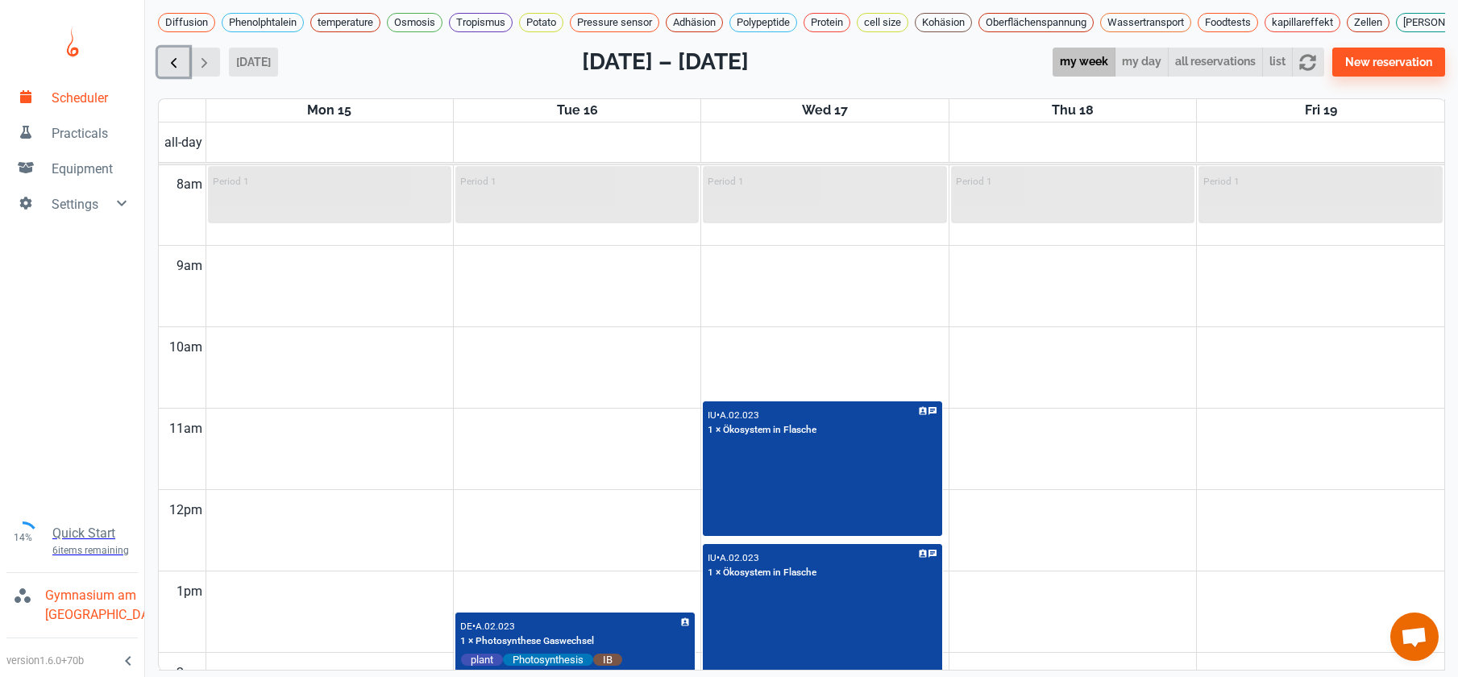
click at [178, 71] on span "button" at bounding box center [173, 62] width 17 height 17
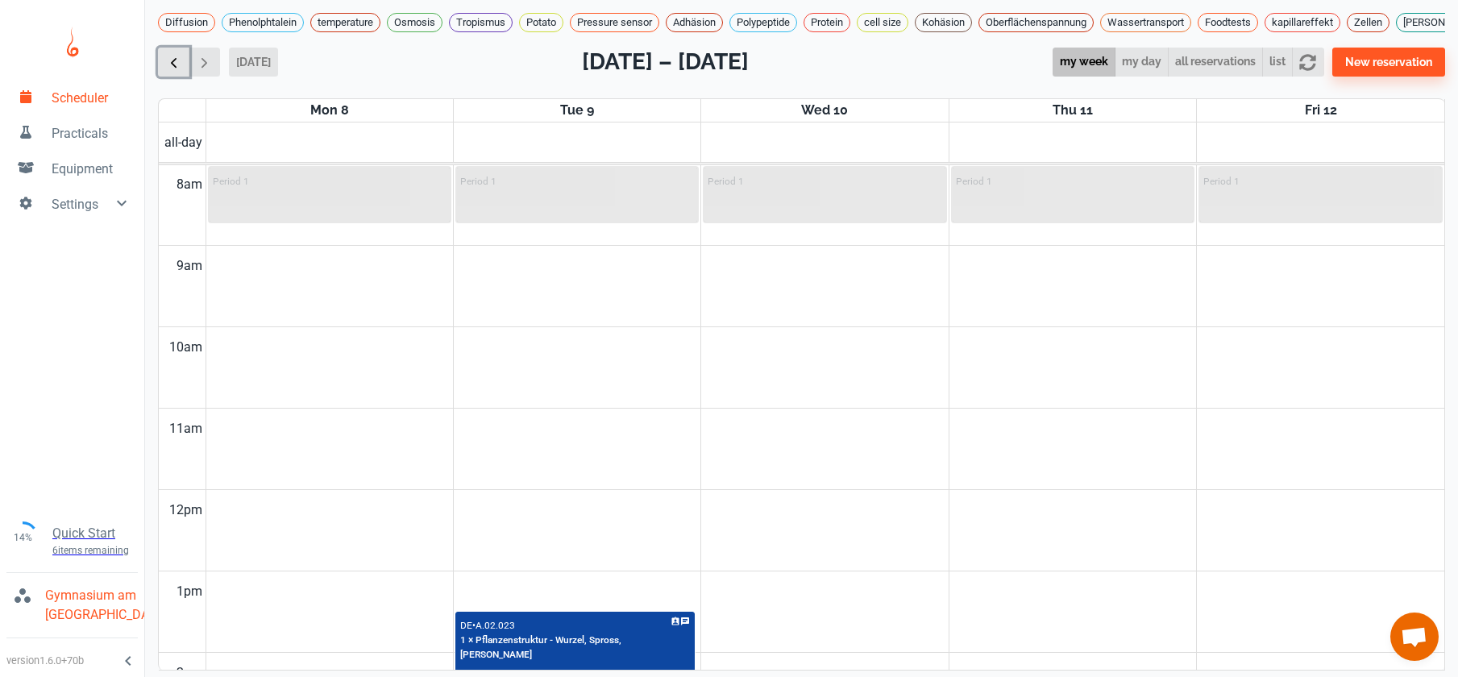
click at [178, 71] on span "button" at bounding box center [173, 62] width 17 height 17
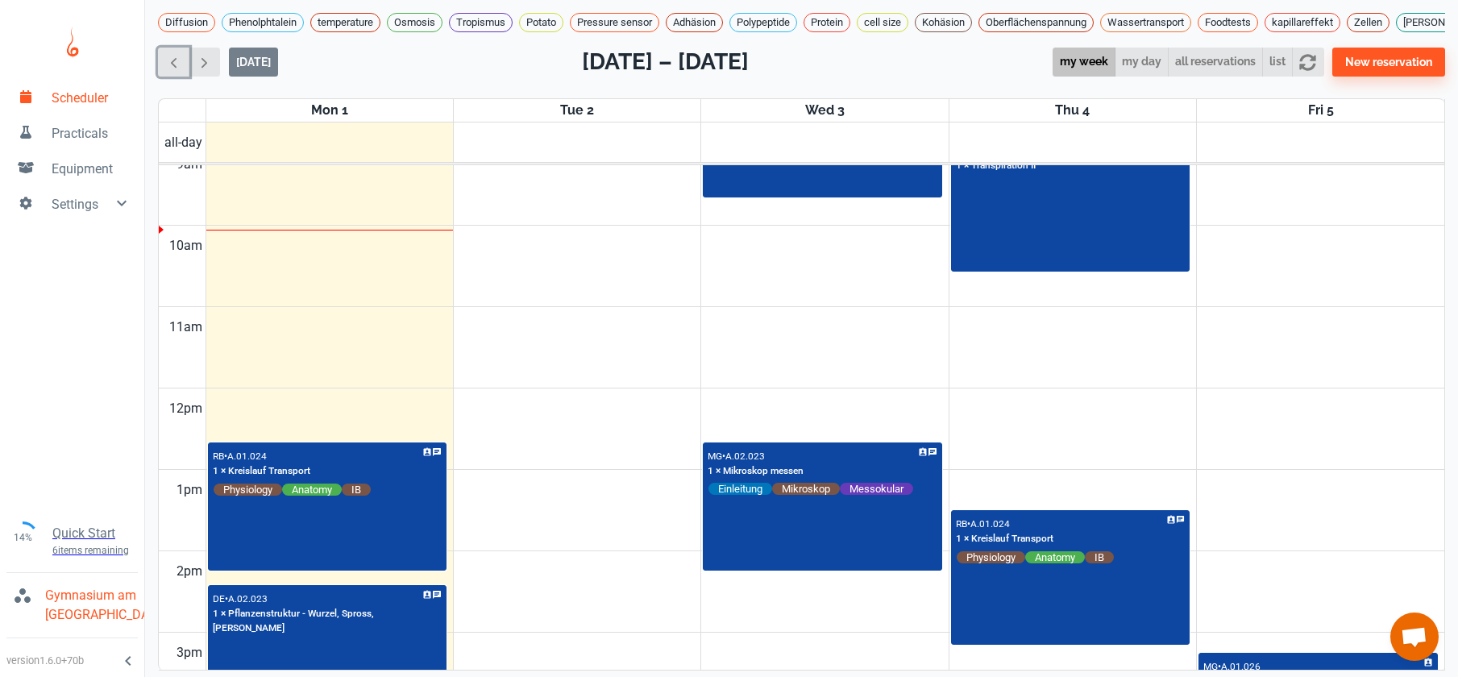
scroll to position [935, 0]
